Goal: Check status: Check status

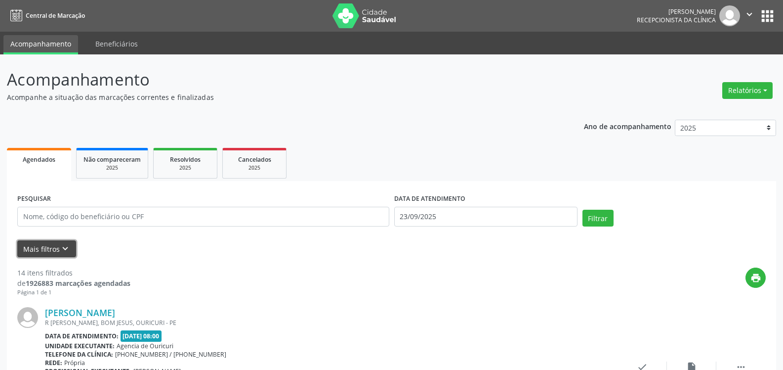
click at [49, 250] on button "Mais filtros keyboard_arrow_down" at bounding box center [46, 248] width 59 height 17
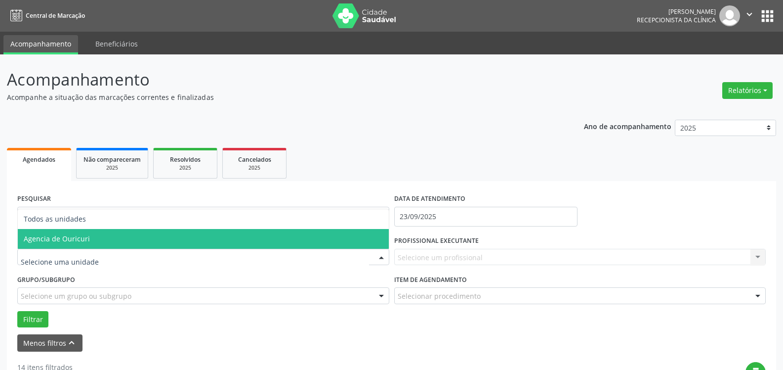
click at [108, 244] on span "Agencia de Ouricuri" at bounding box center [203, 239] width 371 height 20
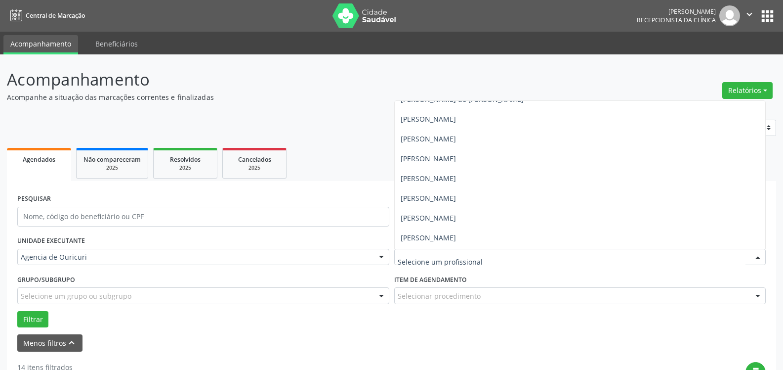
scroll to position [208, 0]
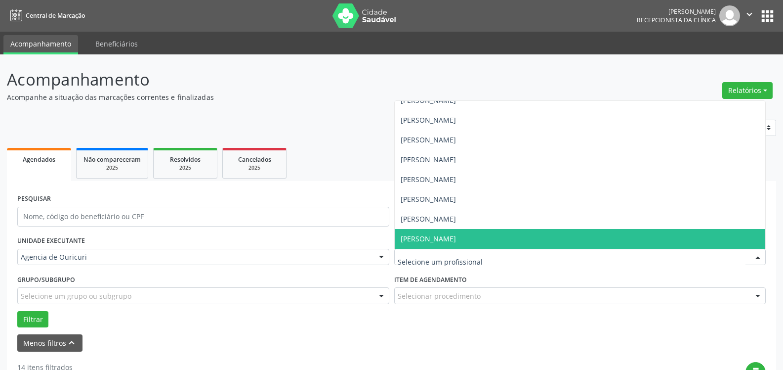
click at [479, 231] on span "[PERSON_NAME]" at bounding box center [580, 239] width 371 height 20
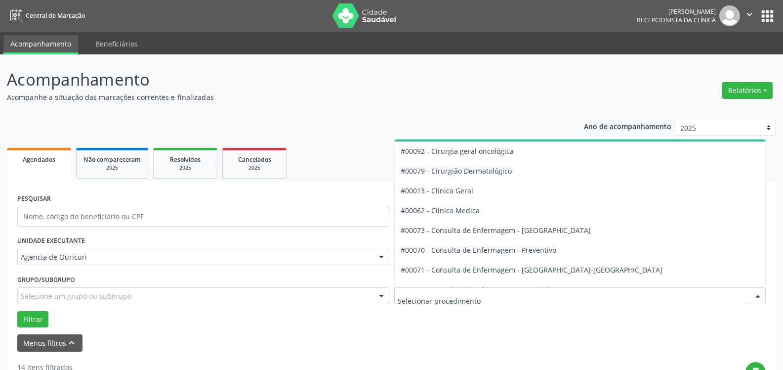
scroll to position [297, 0]
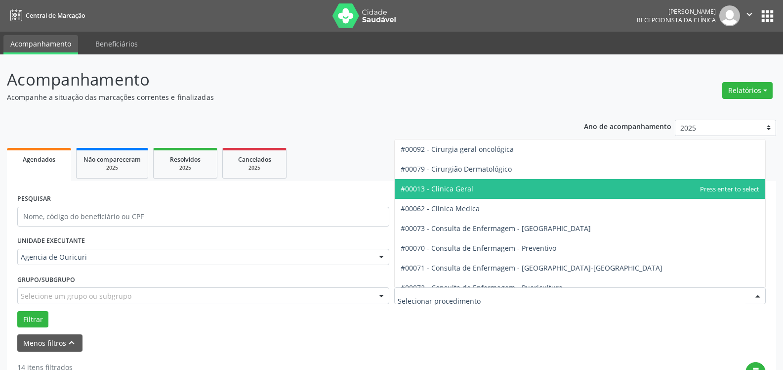
click at [472, 195] on span "#00013 - Clinica Geral" at bounding box center [580, 189] width 371 height 20
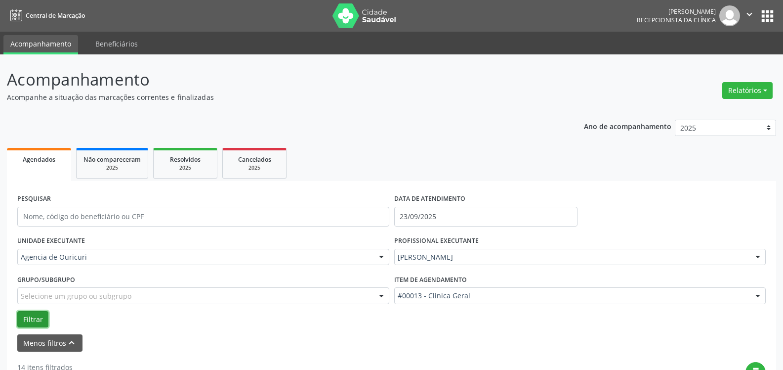
click at [29, 316] on button "Filtrar" at bounding box center [32, 319] width 31 height 17
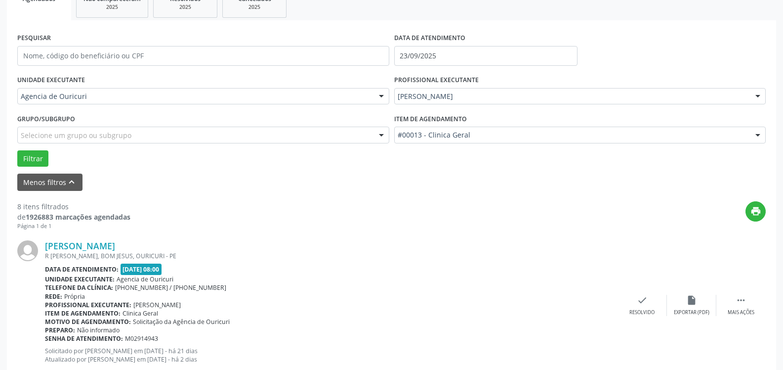
scroll to position [49, 0]
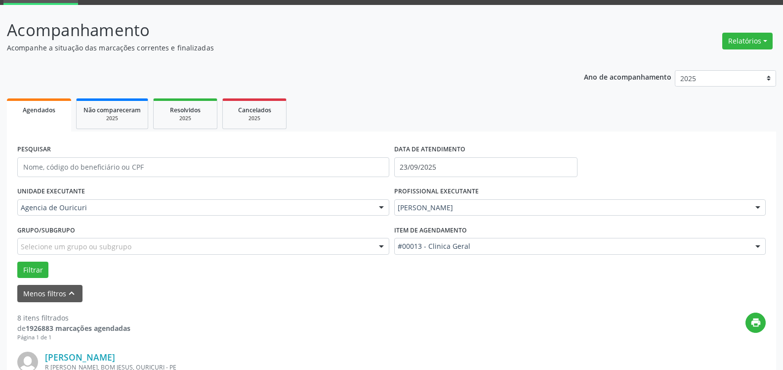
drag, startPoint x: 452, startPoint y: 209, endPoint x: 470, endPoint y: 209, distance: 17.8
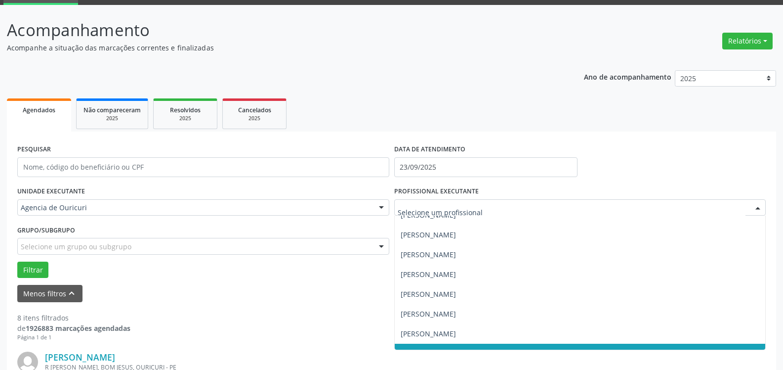
click at [747, 210] on div "Todos os profissionais [PERSON_NAME] [PERSON_NAME] [PERSON_NAME] The Inativa - …" at bounding box center [580, 207] width 372 height 17
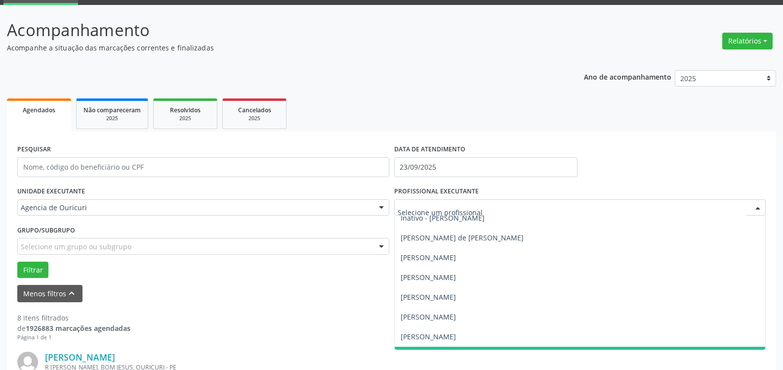
scroll to position [123, 0]
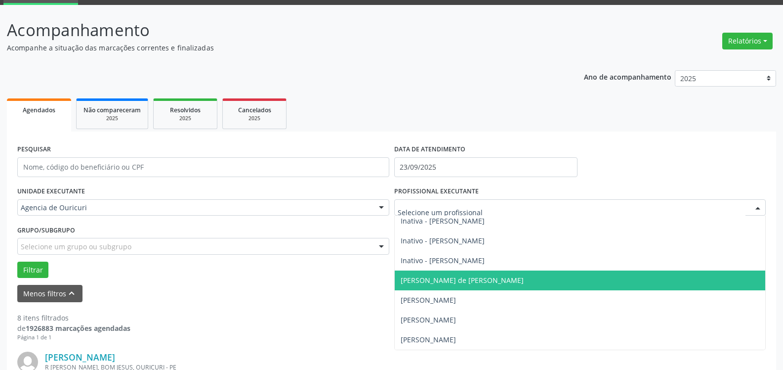
click at [430, 286] on span "[PERSON_NAME] de [PERSON_NAME]" at bounding box center [580, 280] width 371 height 20
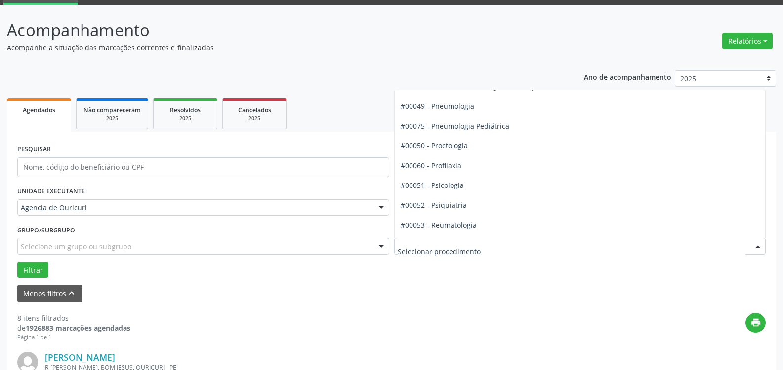
scroll to position [1572, 0]
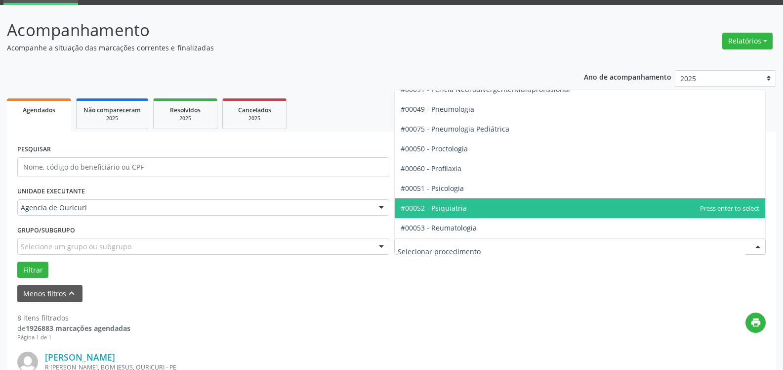
click at [453, 211] on span "#00052 - Psiquiatria" at bounding box center [434, 207] width 66 height 9
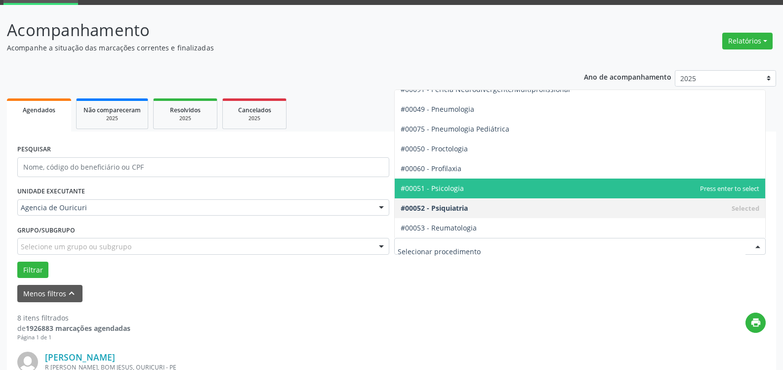
click at [449, 182] on span "#00051 - Psicologia" at bounding box center [580, 188] width 371 height 20
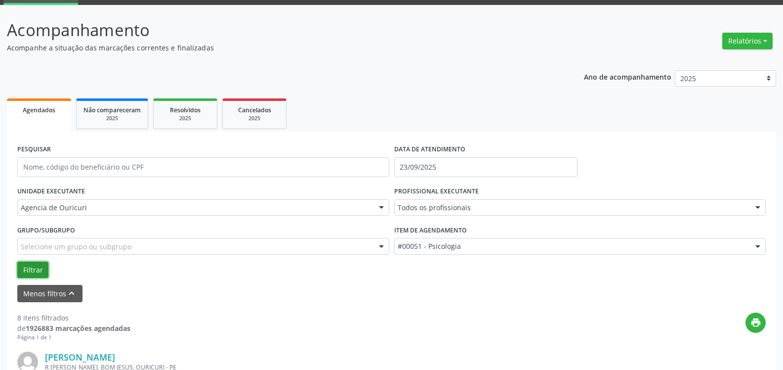
click at [32, 269] on button "Filtrar" at bounding box center [32, 269] width 31 height 17
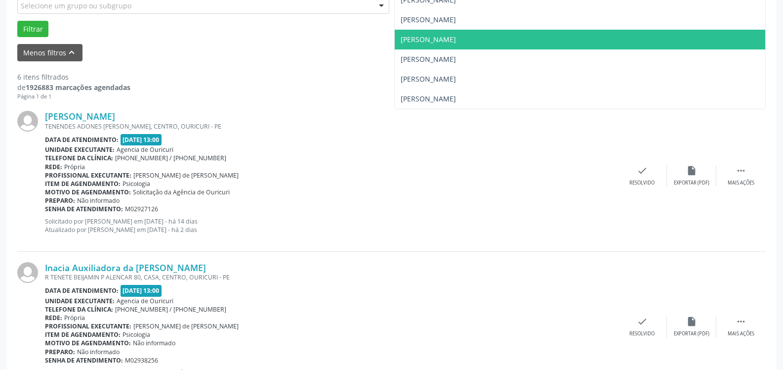
scroll to position [297, 0]
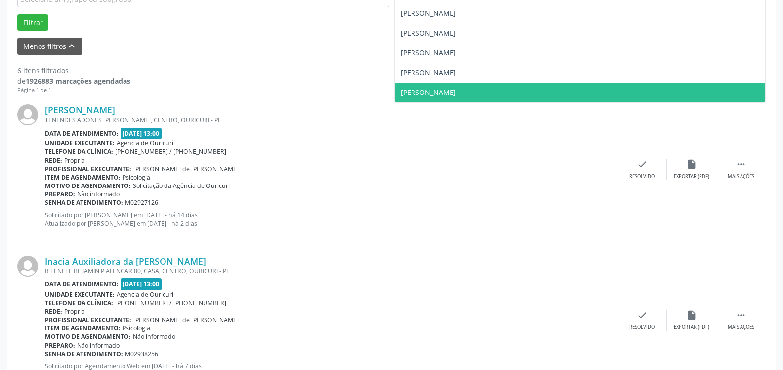
click at [450, 96] on span "[PERSON_NAME]" at bounding box center [428, 91] width 55 height 9
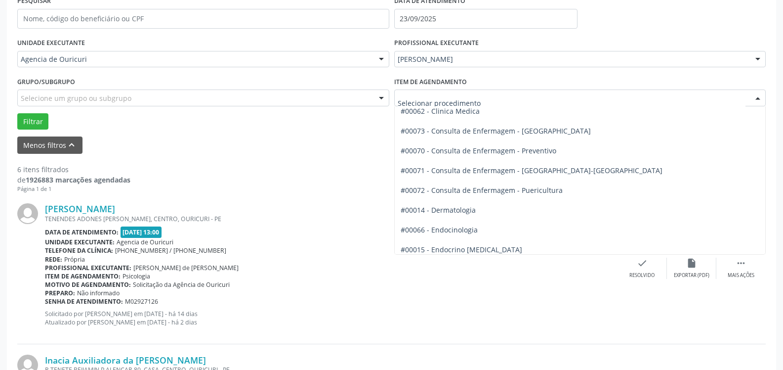
scroll to position [337, 0]
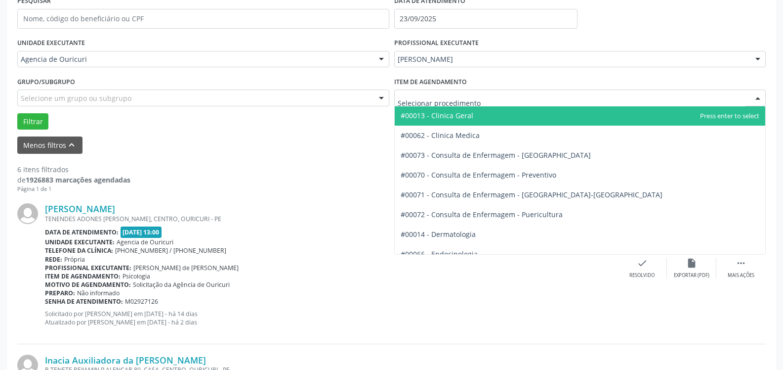
click at [481, 118] on span "#00013 - Clinica Geral" at bounding box center [580, 116] width 371 height 20
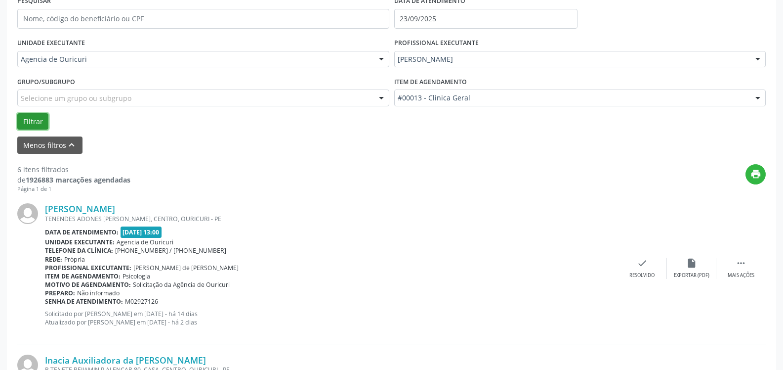
click at [39, 124] on button "Filtrar" at bounding box center [32, 121] width 31 height 17
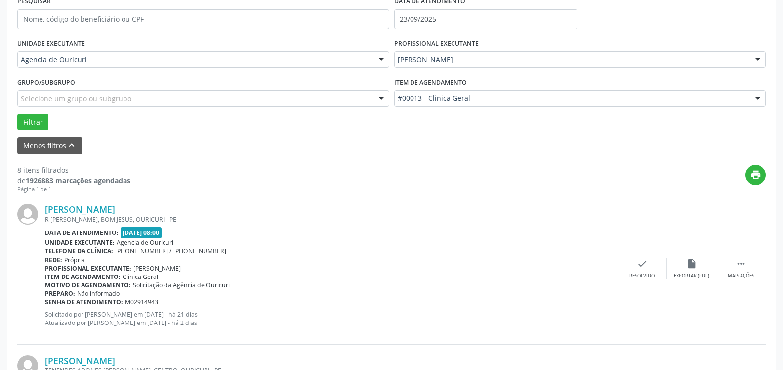
scroll to position [198, 0]
click at [752, 177] on icon "print" at bounding box center [756, 174] width 11 height 11
